Goal: Information Seeking & Learning: Learn about a topic

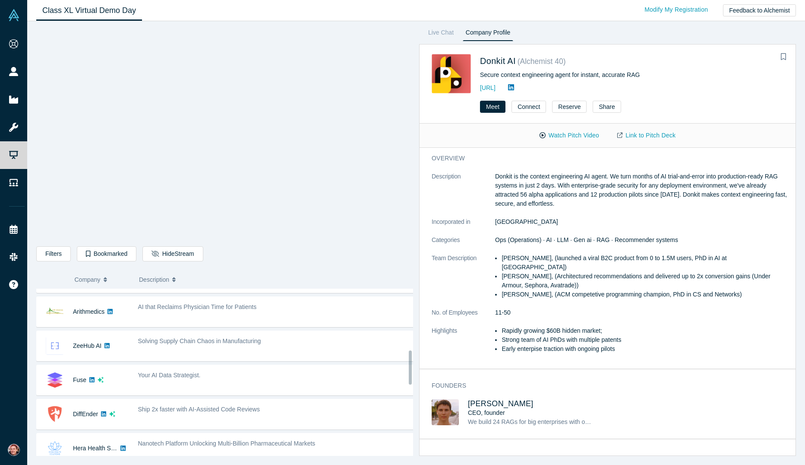
scroll to position [302, 0]
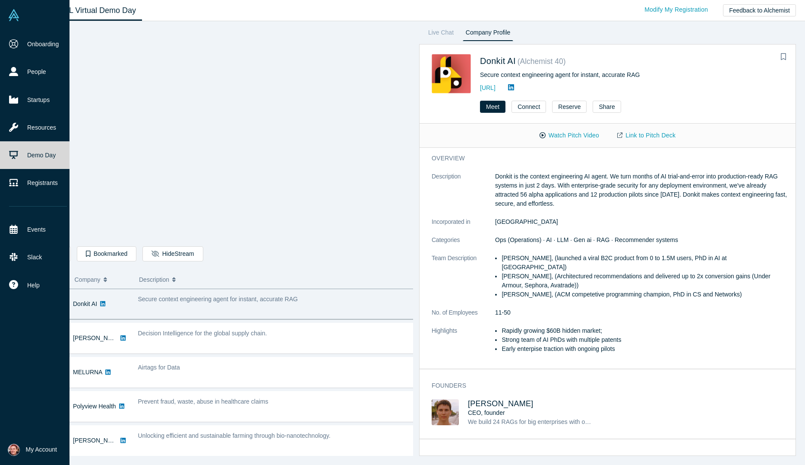
click at [12, 16] on img at bounding box center [14, 15] width 12 height 12
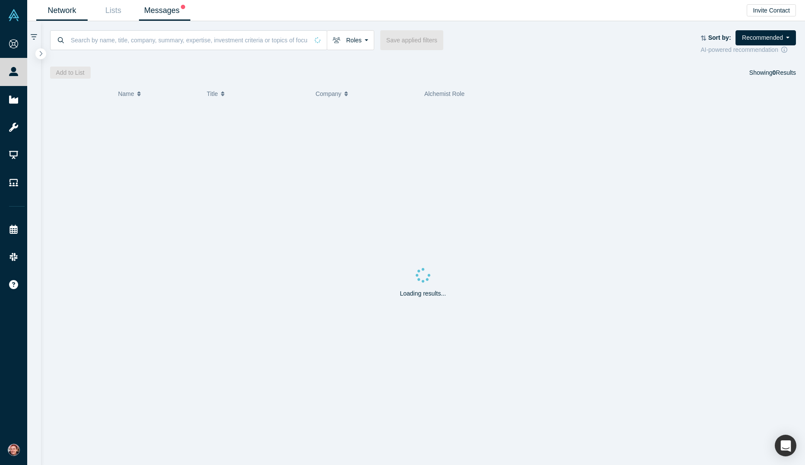
click at [149, 12] on link "Messages" at bounding box center [164, 10] width 51 height 20
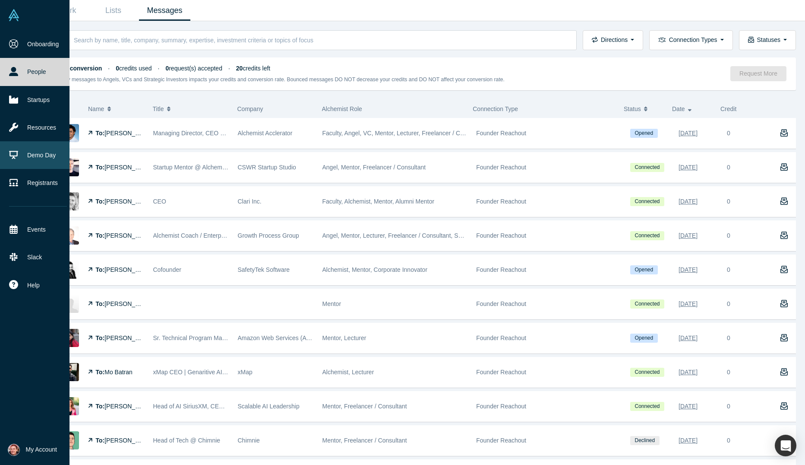
click at [30, 155] on link "Demo Day" at bounding box center [38, 155] width 76 height 28
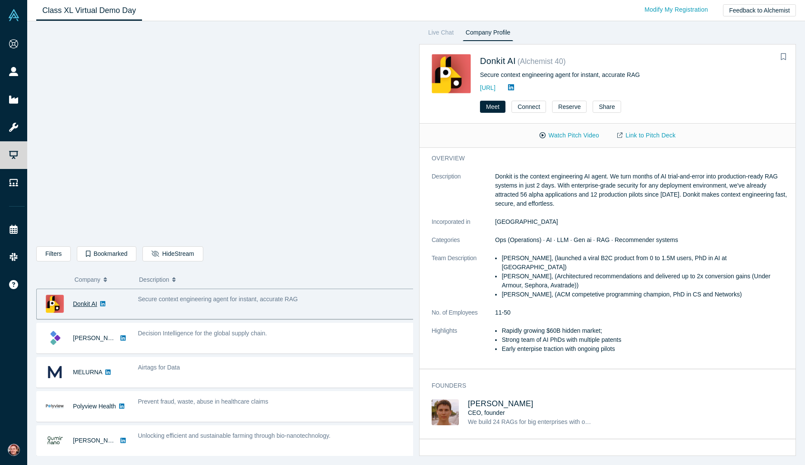
click at [79, 301] on link "Donkit AI" at bounding box center [85, 303] width 24 height 7
click at [493, 63] on span "Donkit AI" at bounding box center [498, 61] width 36 height 10
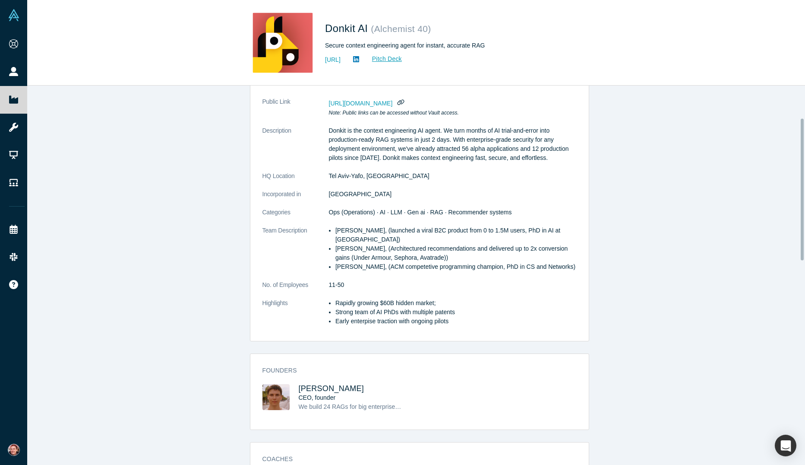
scroll to position [86, 0]
